Goal: Navigation & Orientation: Find specific page/section

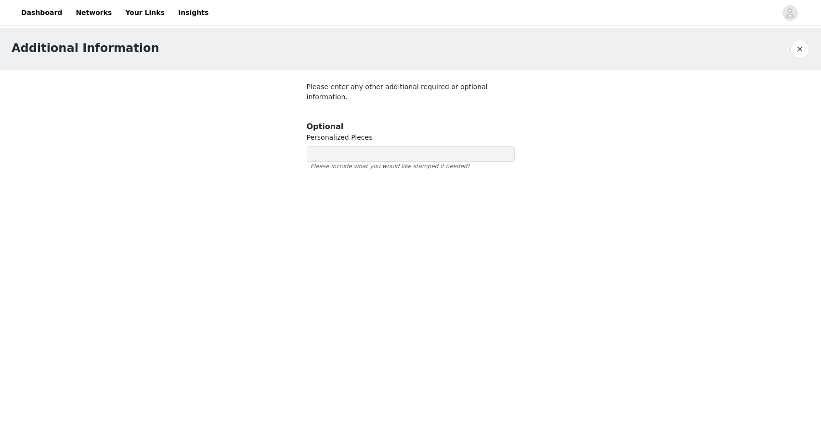
click at [351, 146] on div at bounding box center [410, 126] width 231 height 112
click at [324, 141] on div at bounding box center [410, 126] width 231 height 112
click at [320, 143] on div at bounding box center [410, 126] width 231 height 112
click at [796, 53] on button "button" at bounding box center [799, 48] width 19 height 19
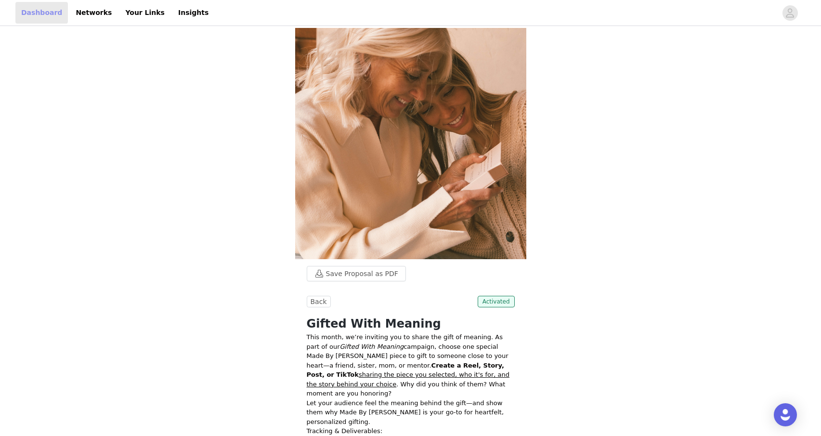
click at [47, 16] on link "Dashboard" at bounding box center [41, 13] width 53 height 22
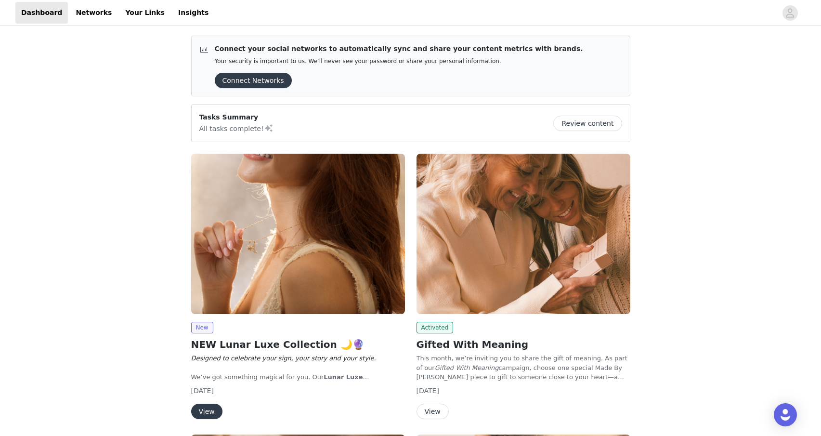
click at [210, 412] on button "View" at bounding box center [206, 411] width 31 height 15
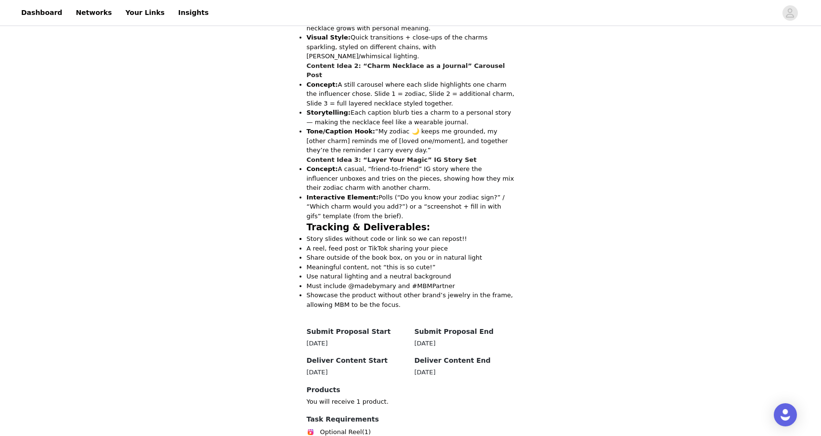
scroll to position [486, 0]
